Goal: Find specific page/section: Find specific page/section

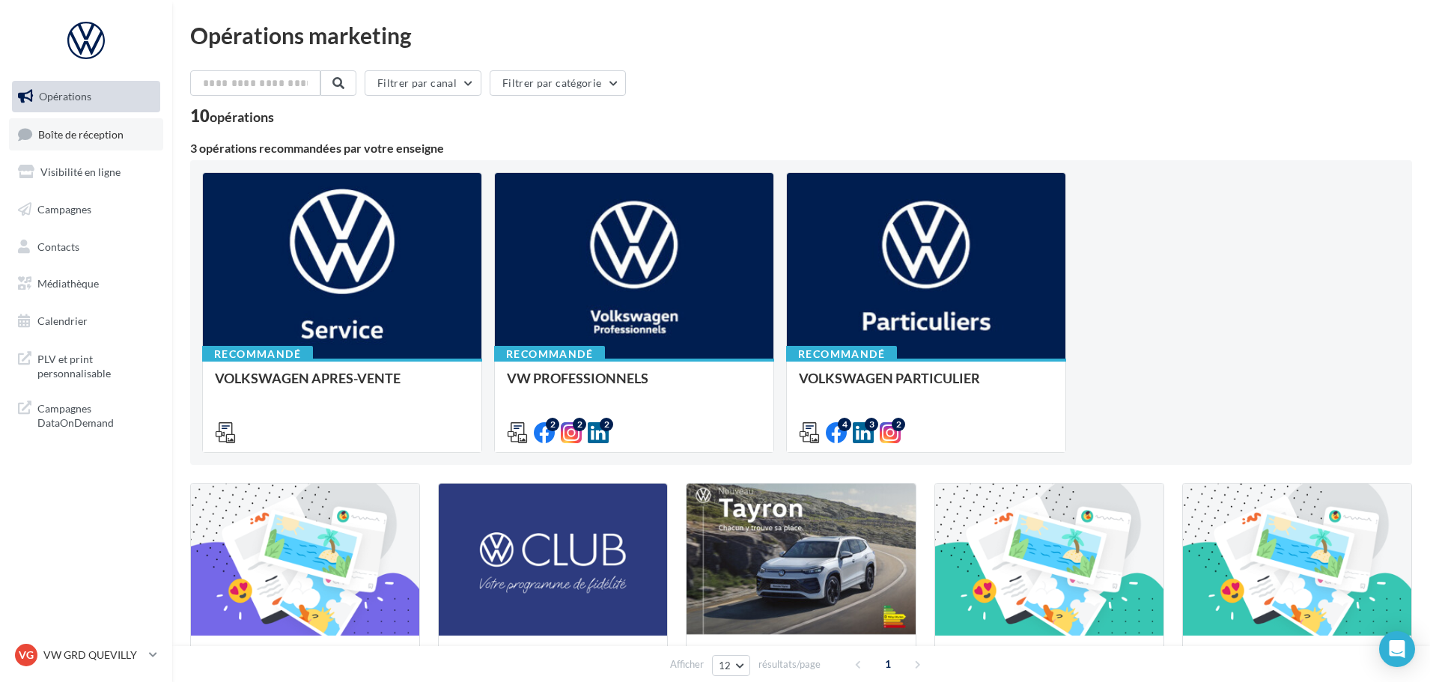
click at [58, 124] on link "Boîte de réception" at bounding box center [86, 134] width 154 height 32
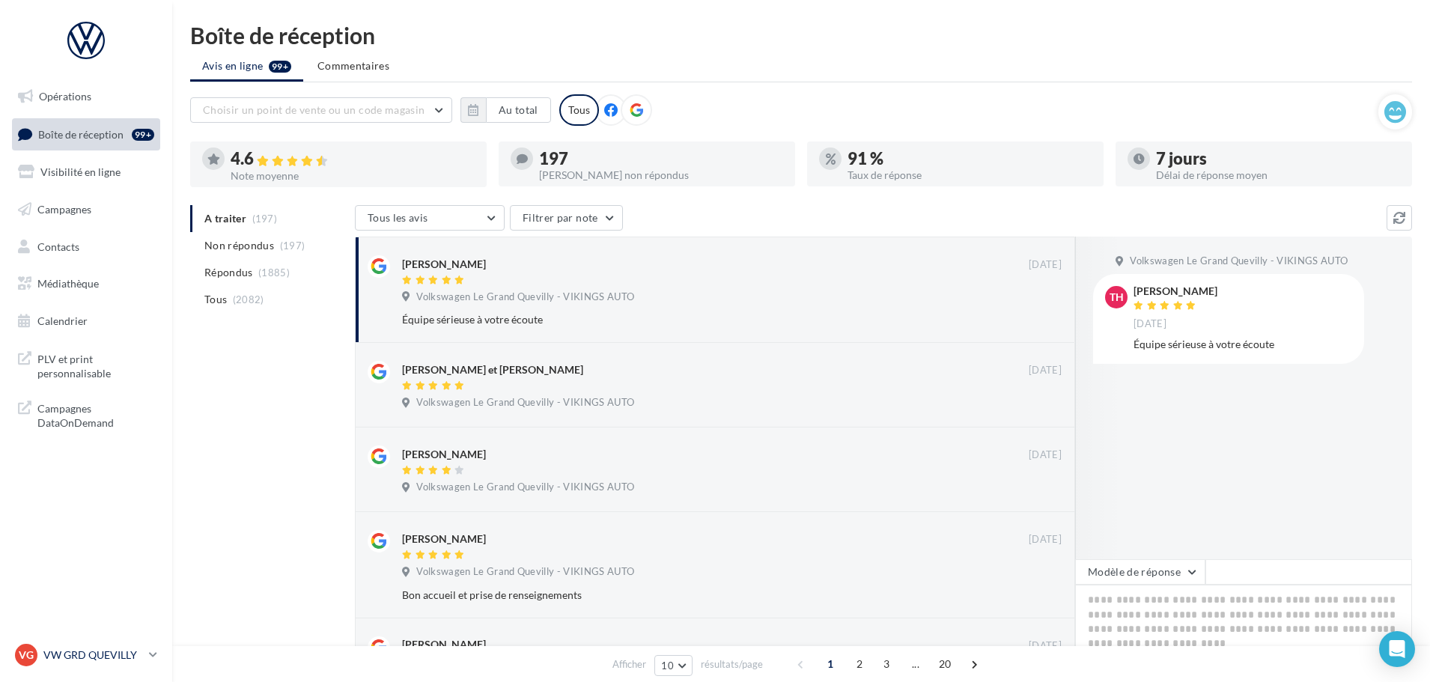
click at [67, 653] on p "VW GRD QUEVILLY" at bounding box center [93, 655] width 100 height 15
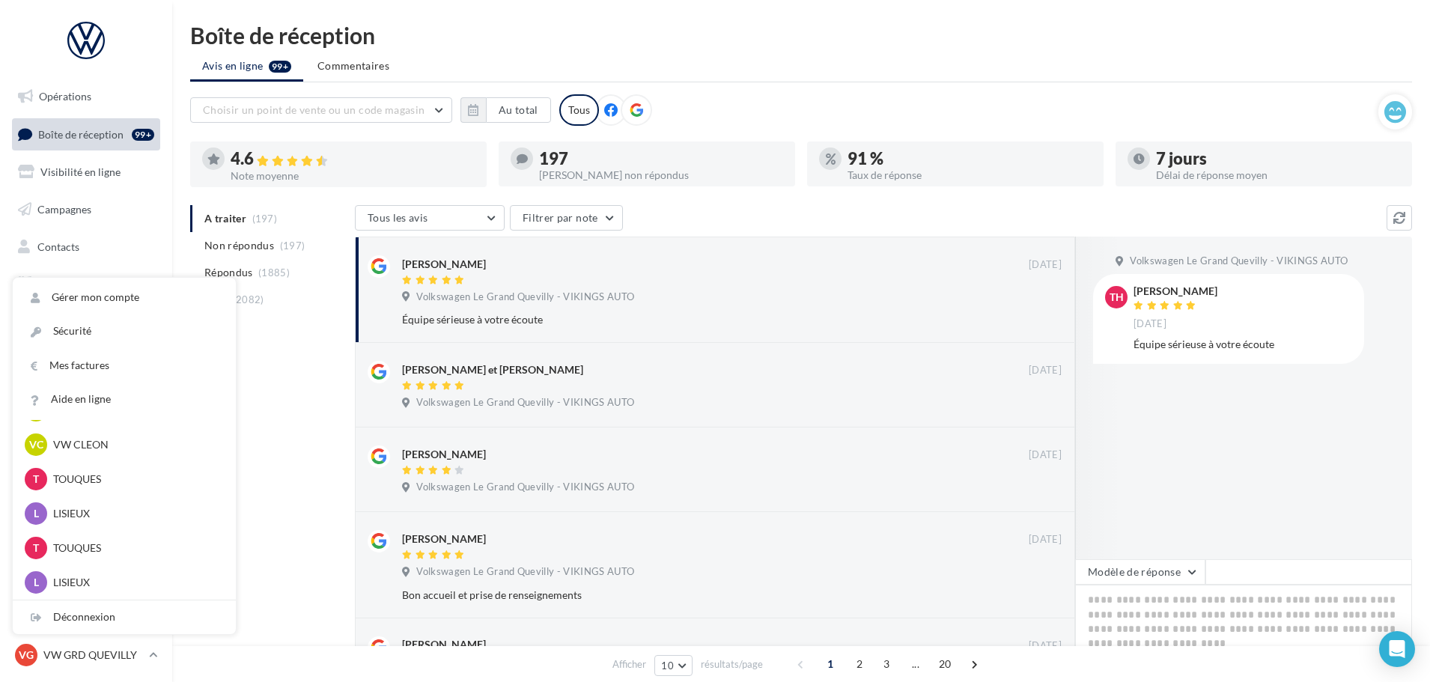
scroll to position [333, 0]
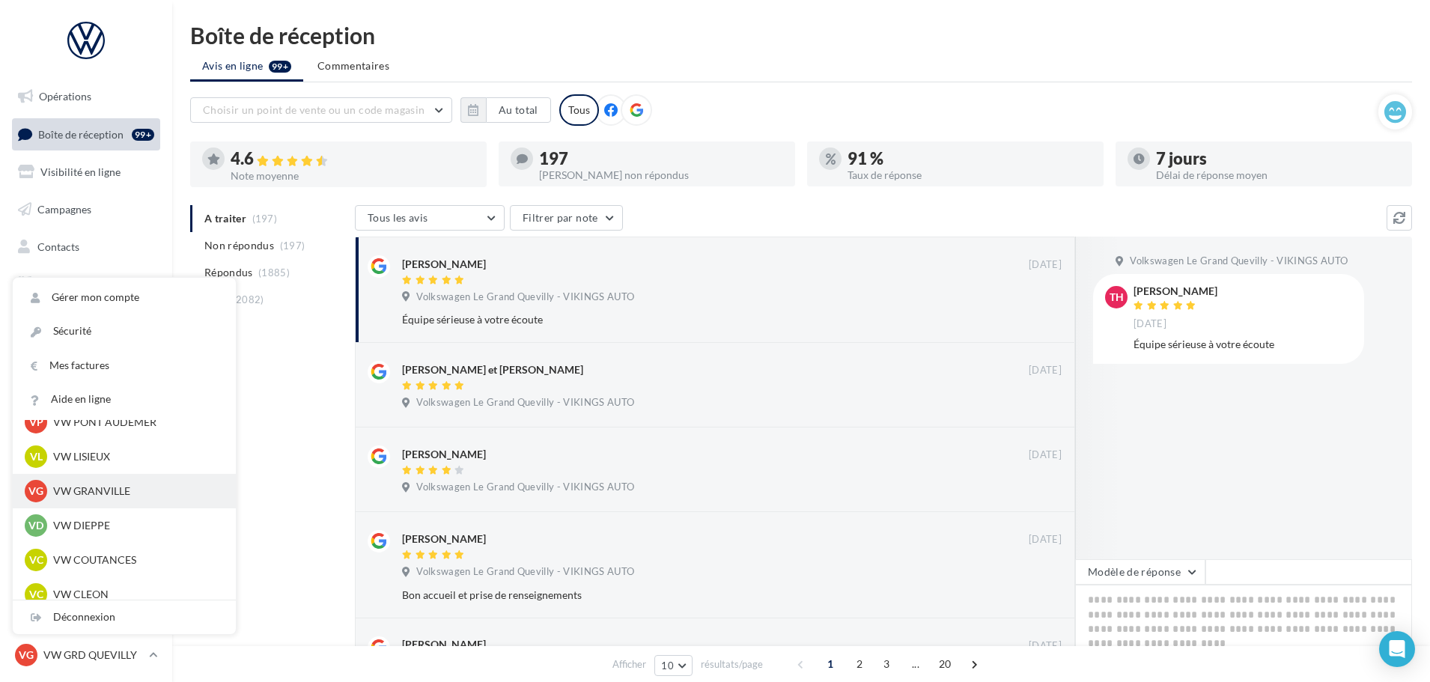
click at [104, 491] on p "VW GRANVILLE" at bounding box center [135, 491] width 165 height 15
